Goal: Transaction & Acquisition: Book appointment/travel/reservation

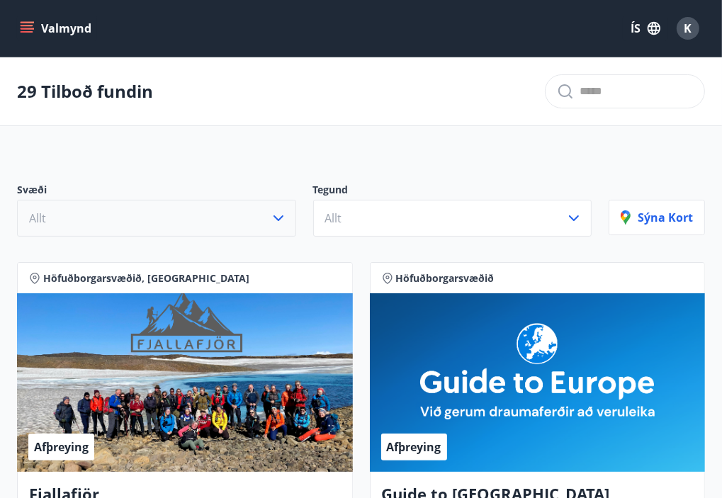
click at [280, 223] on icon "button" at bounding box center [278, 218] width 17 height 17
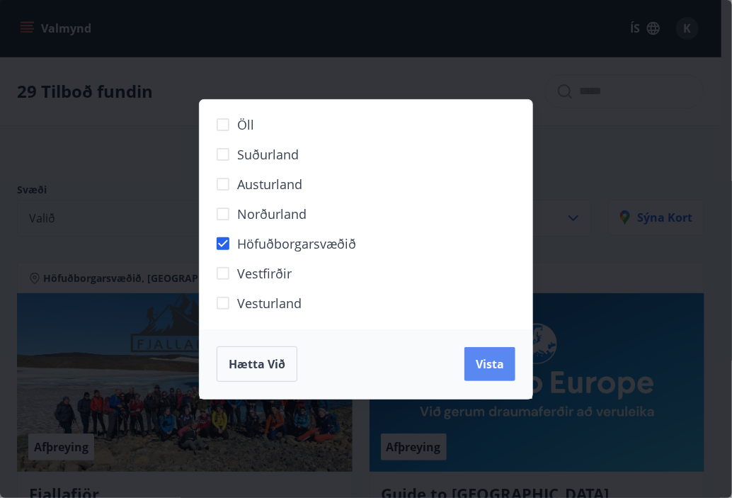
click at [486, 370] on span "Vista" at bounding box center [490, 364] width 28 height 16
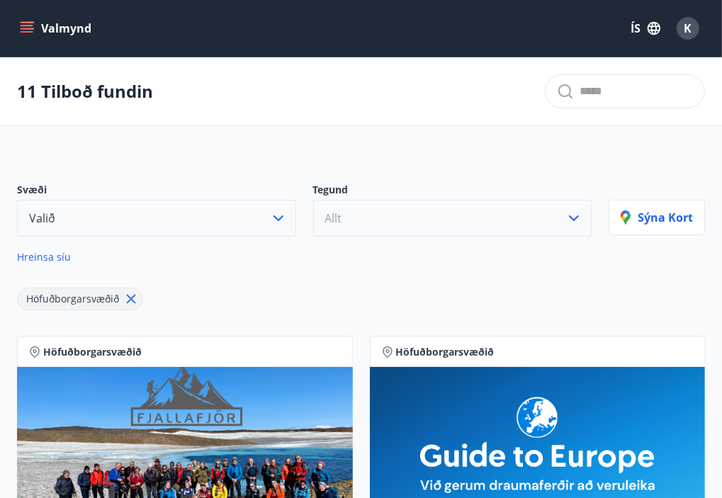
click at [577, 207] on button "Allt" at bounding box center [452, 218] width 279 height 37
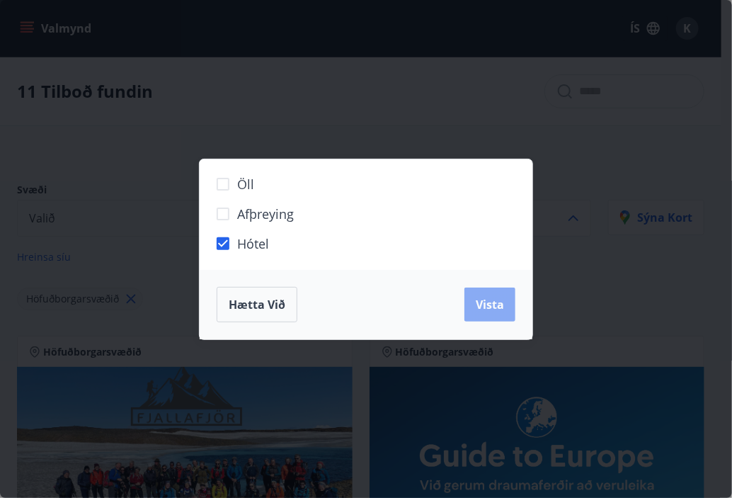
click at [491, 305] on span "Vista" at bounding box center [490, 305] width 28 height 16
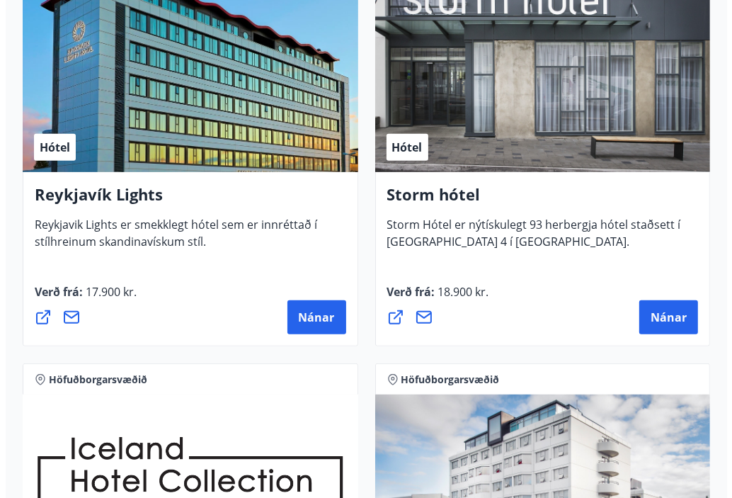
scroll to position [377, 0]
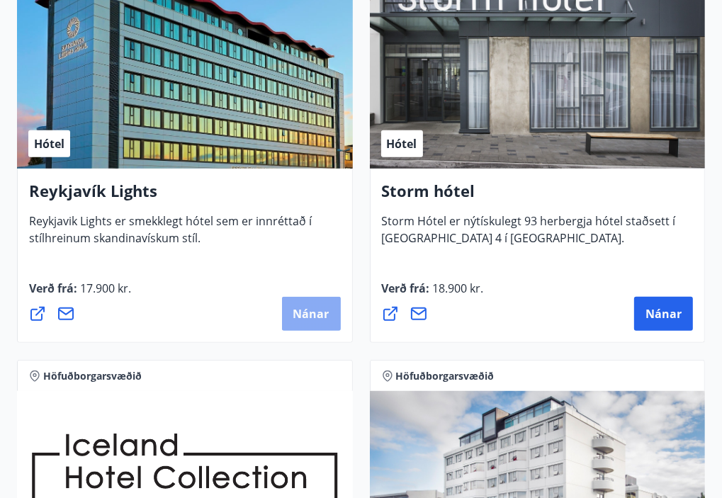
click at [297, 321] on span "Nánar" at bounding box center [311, 314] width 36 height 16
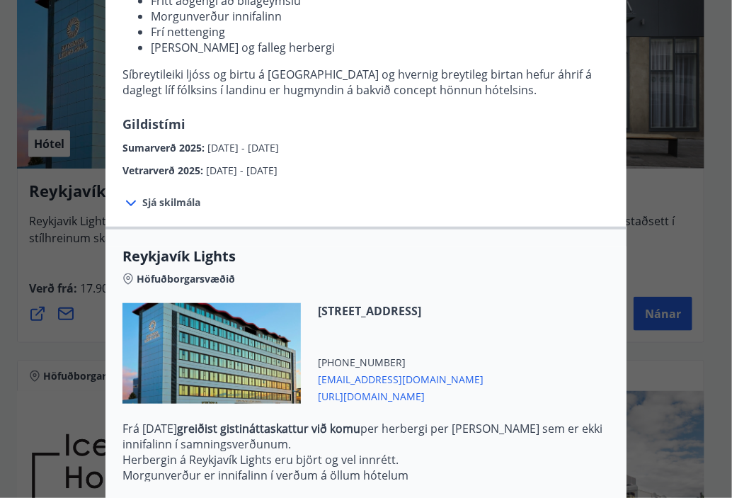
scroll to position [0, 0]
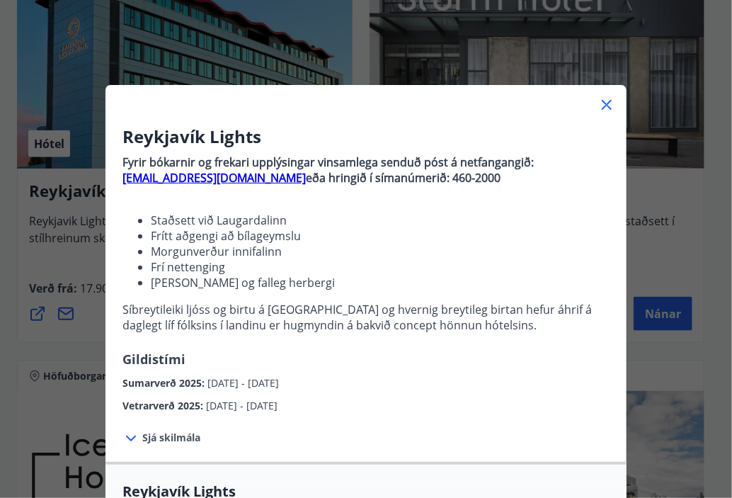
click at [602, 106] on icon at bounding box center [607, 105] width 10 height 10
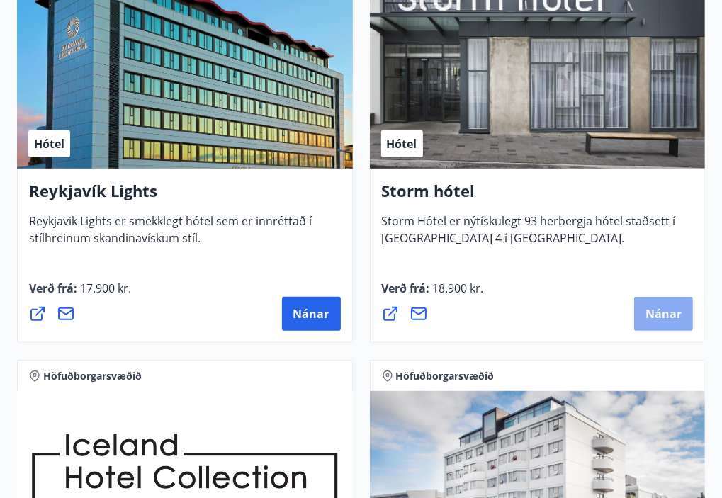
click at [666, 308] on button "Nánar" at bounding box center [663, 314] width 59 height 34
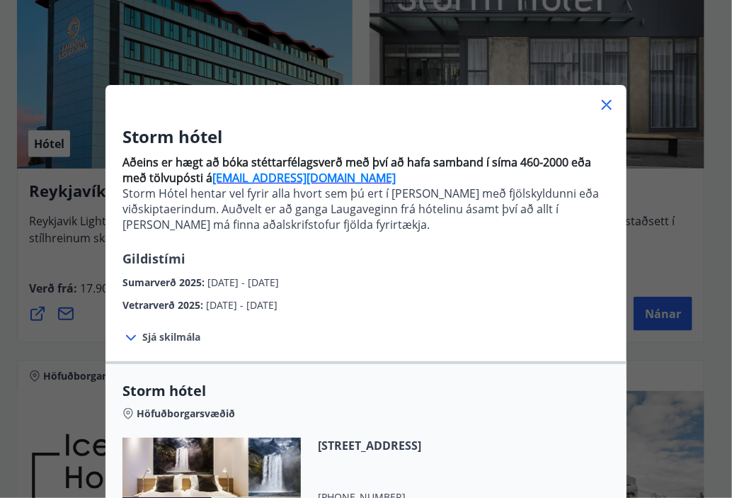
click at [602, 109] on icon at bounding box center [607, 105] width 10 height 10
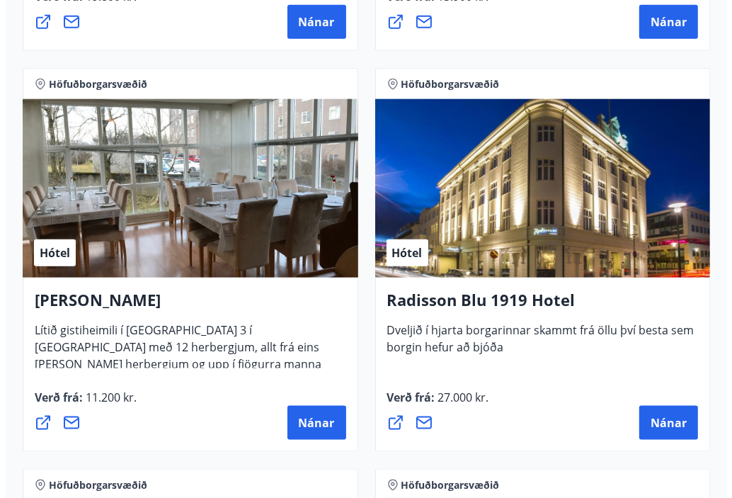
scroll to position [1074, 0]
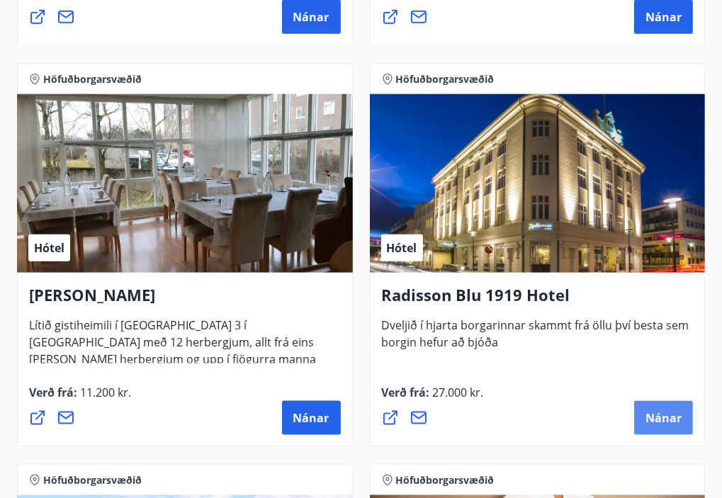
click at [661, 424] on span "Nánar" at bounding box center [663, 418] width 36 height 16
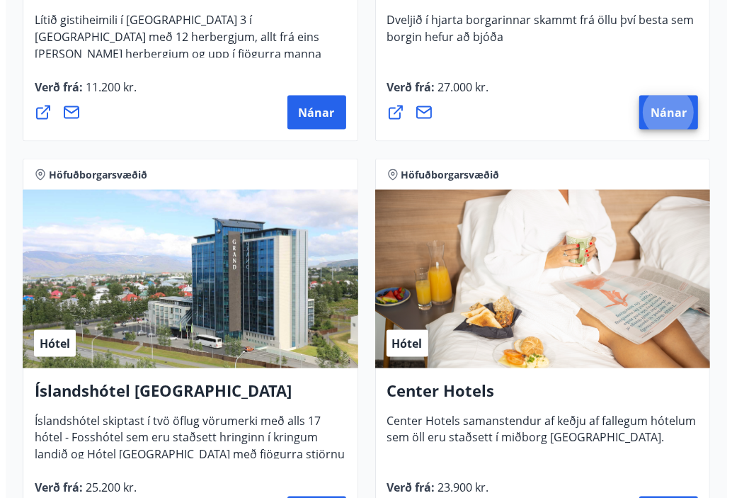
scroll to position [1429, 0]
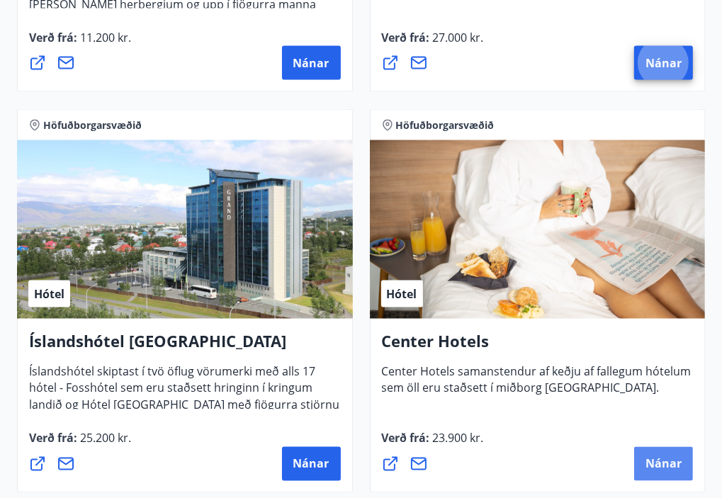
click at [644, 468] on button "Nánar" at bounding box center [663, 464] width 59 height 34
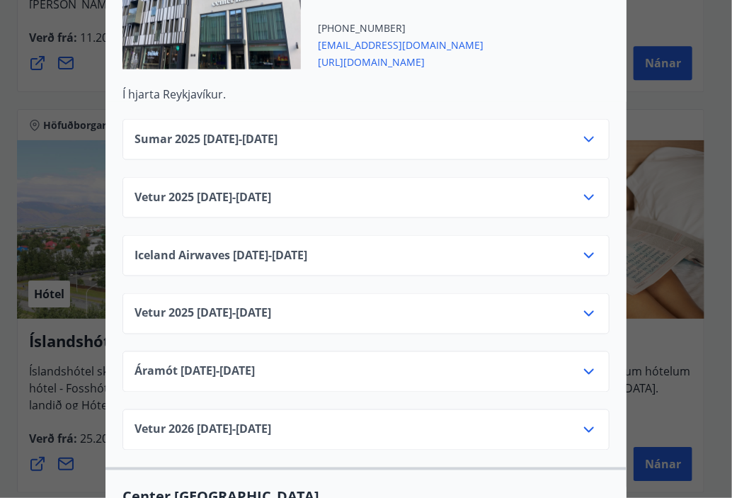
scroll to position [626, 0]
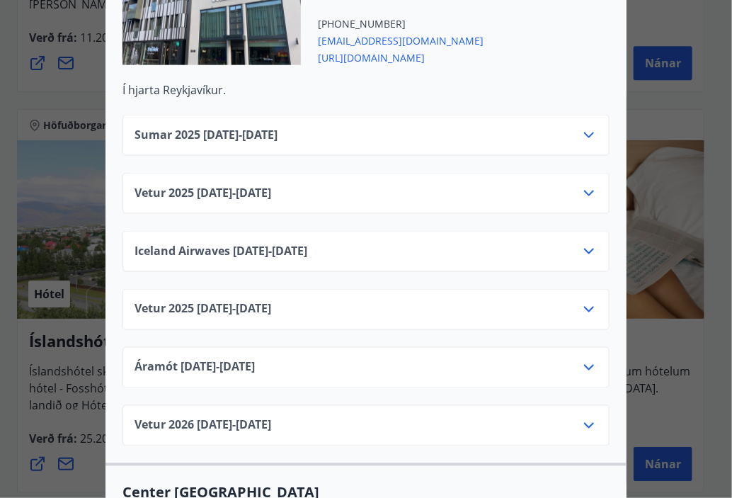
click at [369, 65] on span "[URL][DOMAIN_NAME]" at bounding box center [401, 56] width 166 height 17
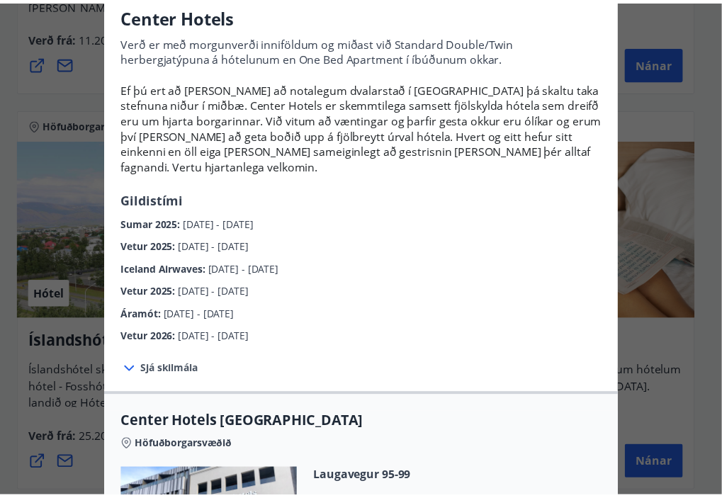
scroll to position [0, 0]
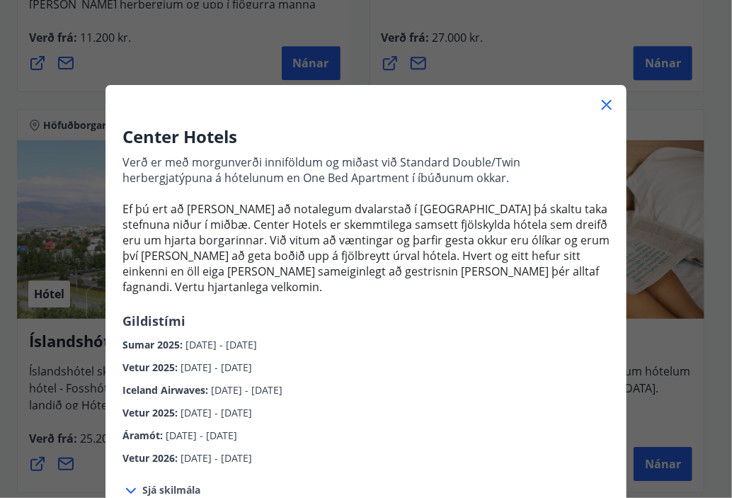
click at [602, 110] on icon at bounding box center [607, 105] width 10 height 10
